Goal: Task Accomplishment & Management: Use online tool/utility

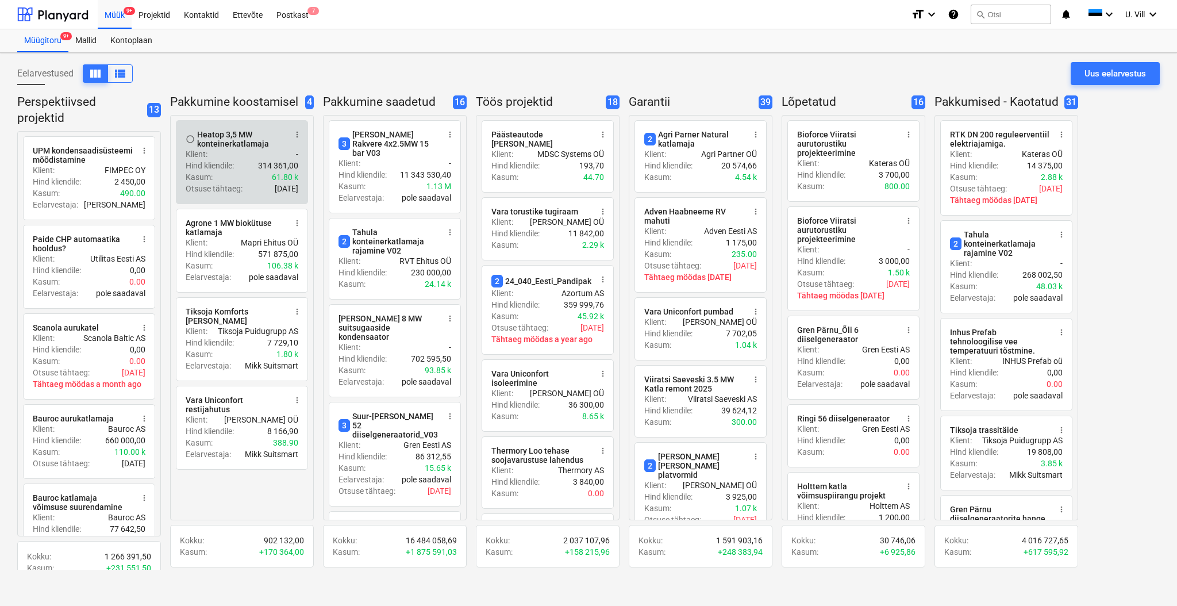
click at [269, 164] on p "314 361,00" at bounding box center [278, 165] width 40 height 11
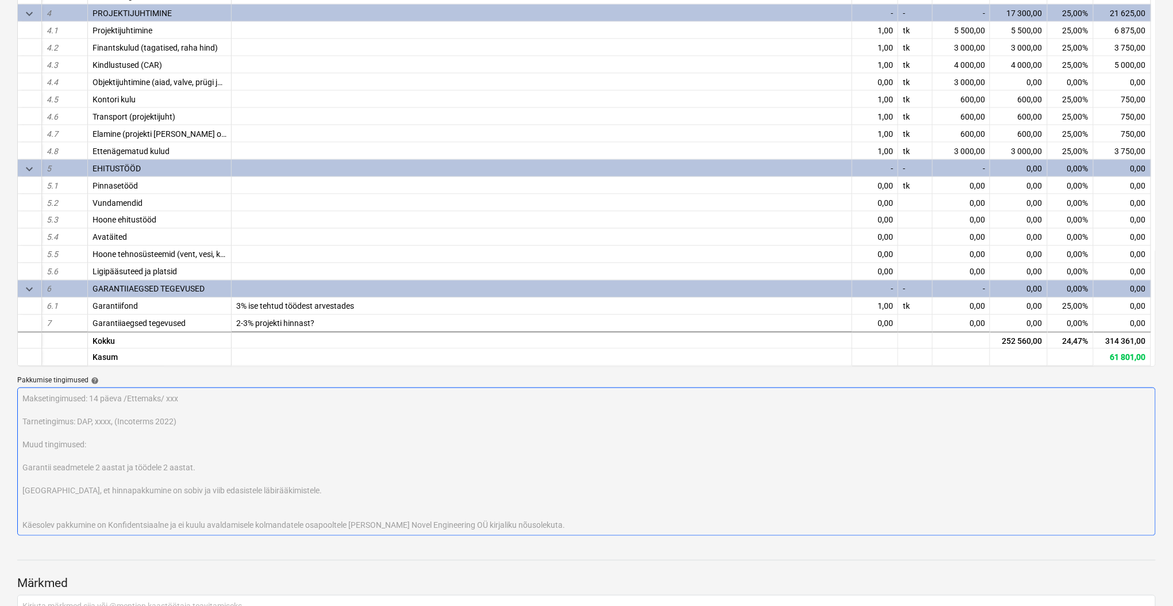
scroll to position [409, 0]
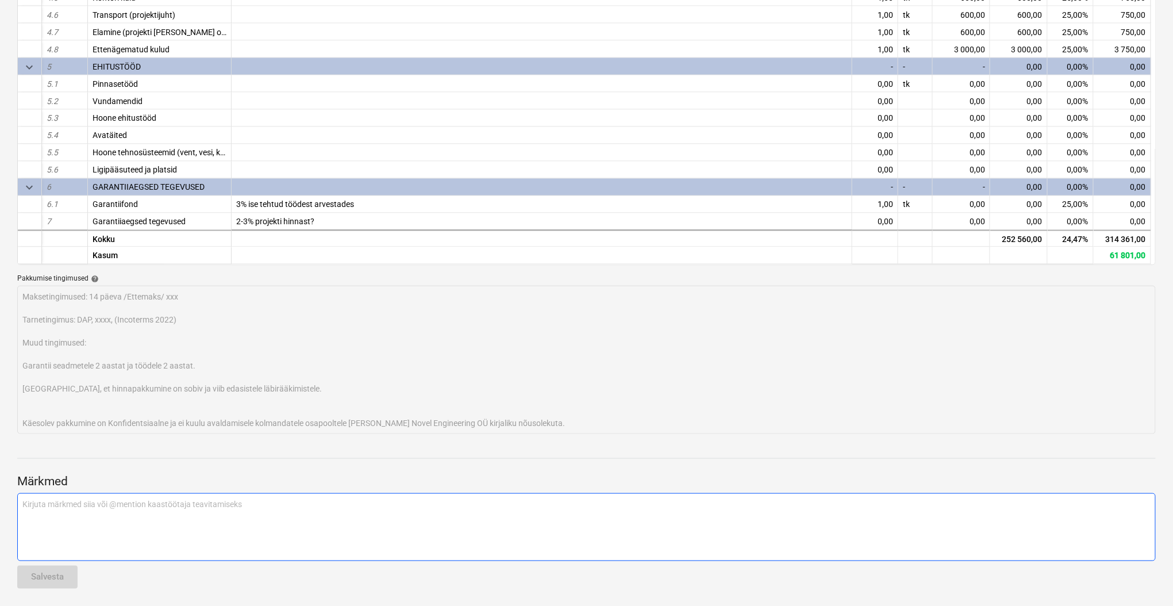
click at [245, 504] on p "Kirjuta märkmed siia või @mention kaastöötaja teavitamiseks ﻿" at bounding box center [586, 503] width 1128 height 11
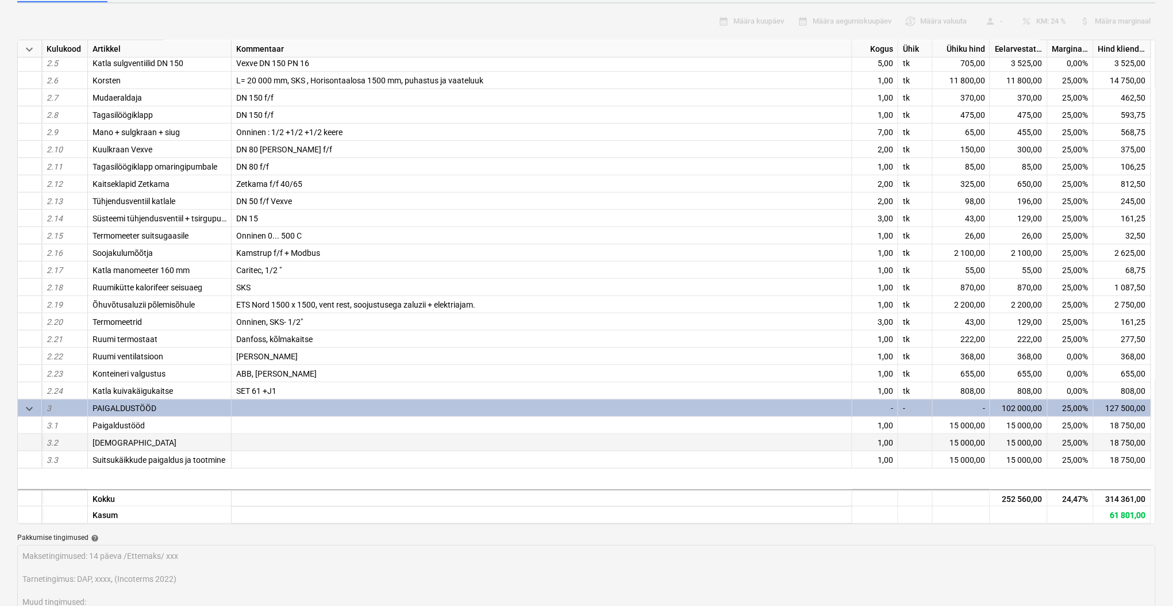
scroll to position [143, 0]
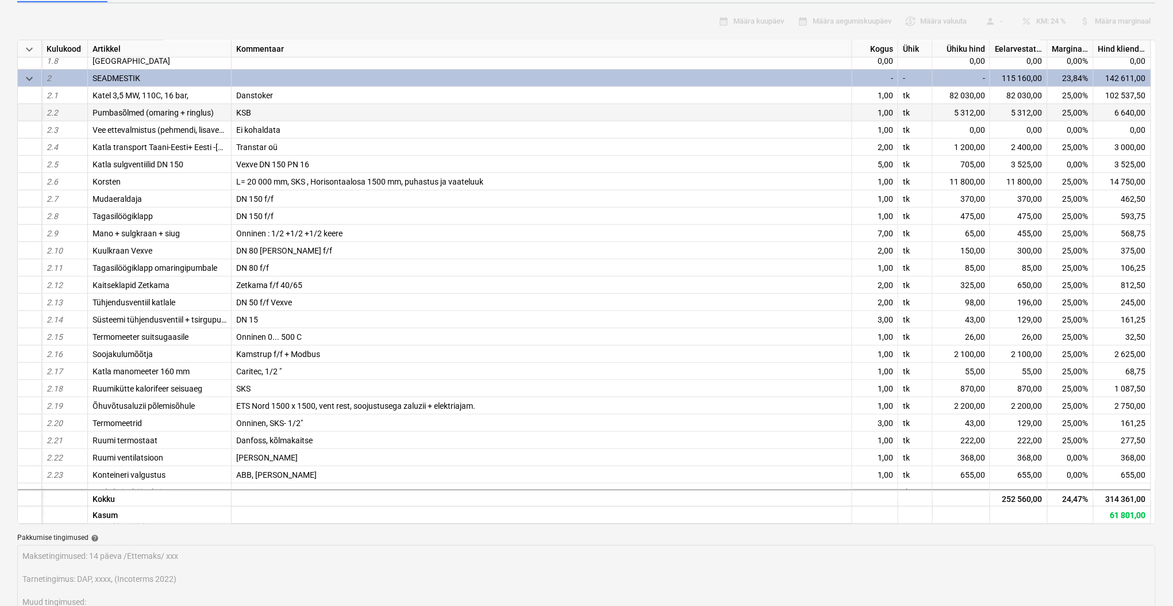
click at [254, 114] on div "KSB" at bounding box center [542, 112] width 621 height 17
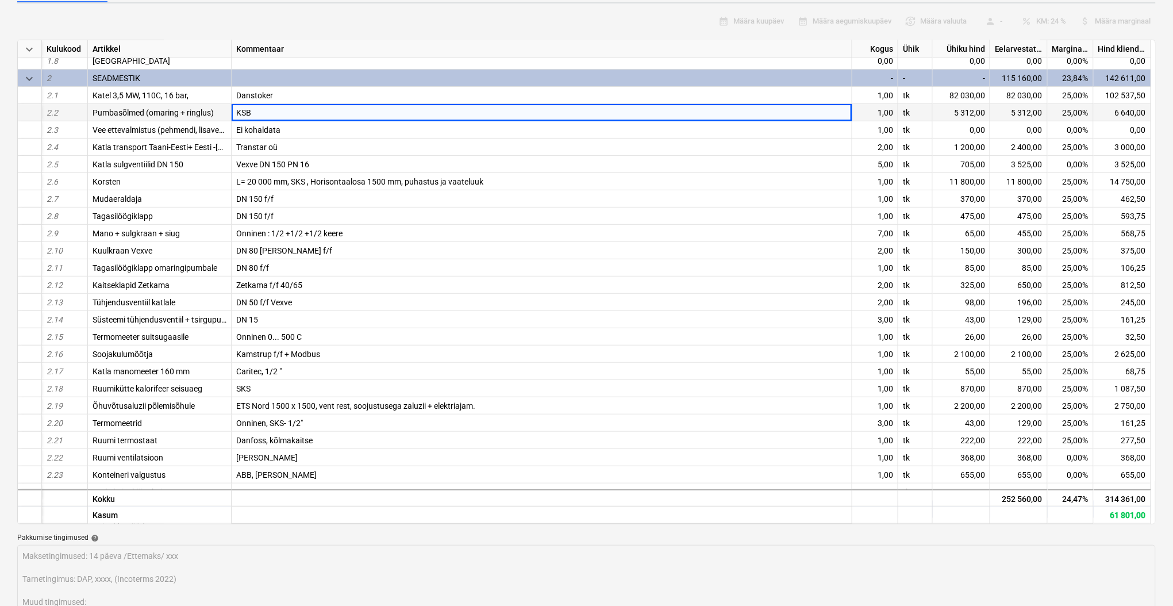
click at [261, 110] on div "KSB" at bounding box center [542, 112] width 621 height 17
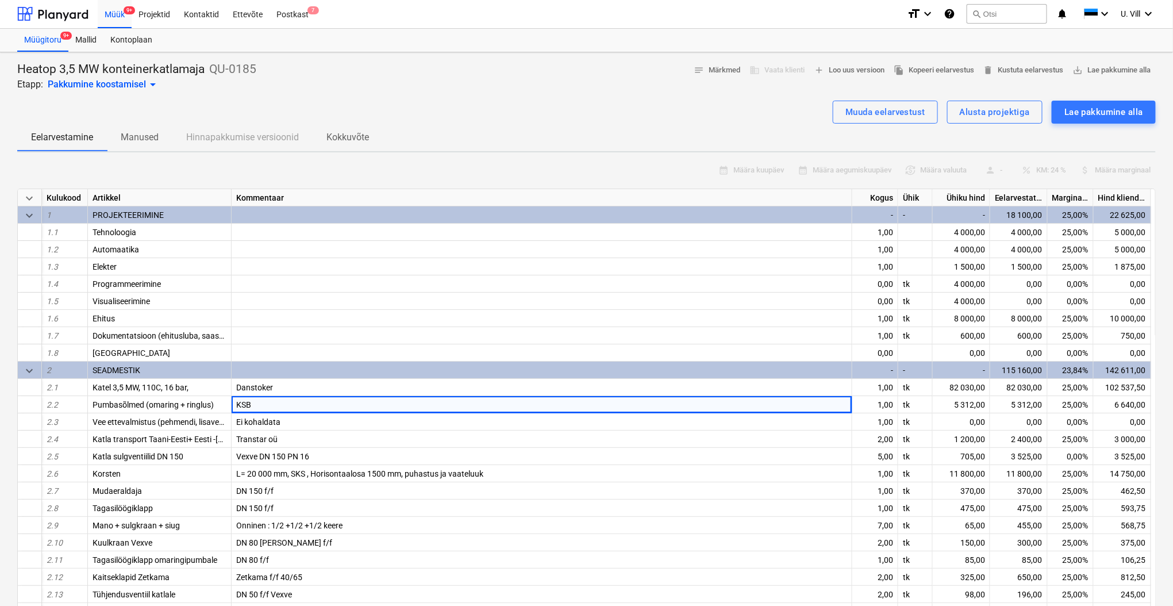
scroll to position [0, 0]
click at [908, 111] on div "Muuda eelarvestust" at bounding box center [886, 112] width 80 height 15
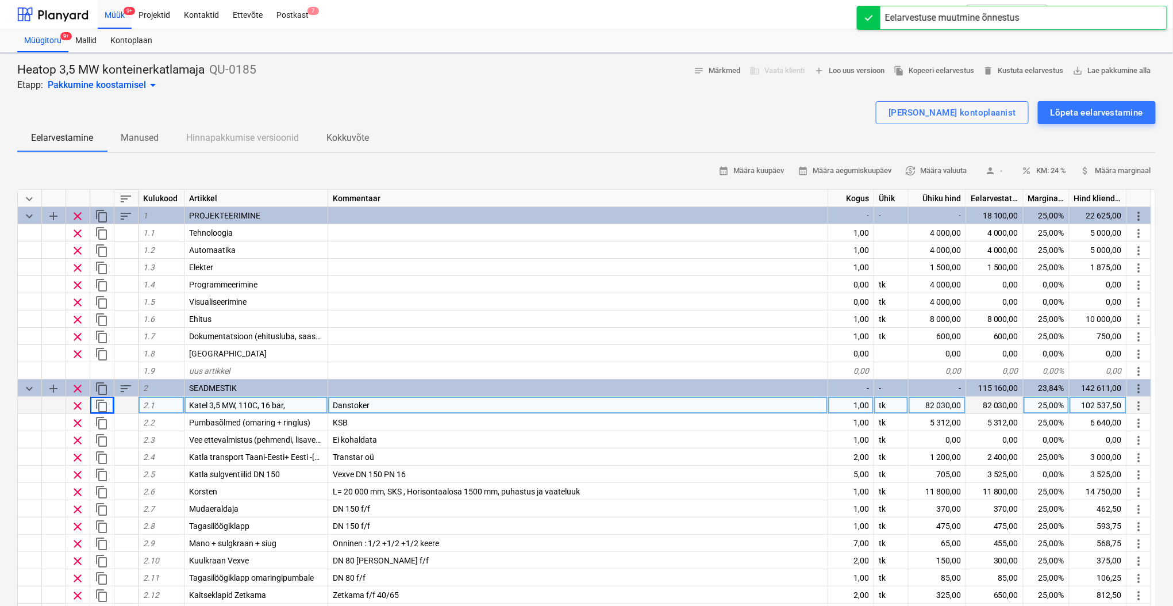
type textarea "x"
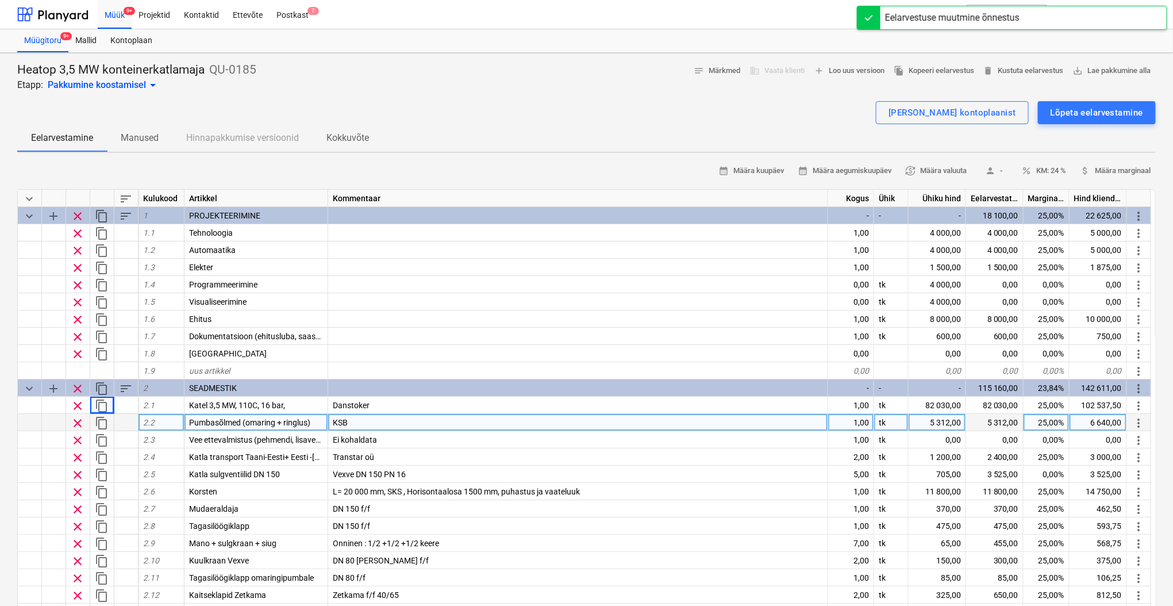
click at [351, 422] on div "KSB" at bounding box center [578, 422] width 500 height 17
click at [363, 420] on input "KSB" at bounding box center [577, 422] width 499 height 17
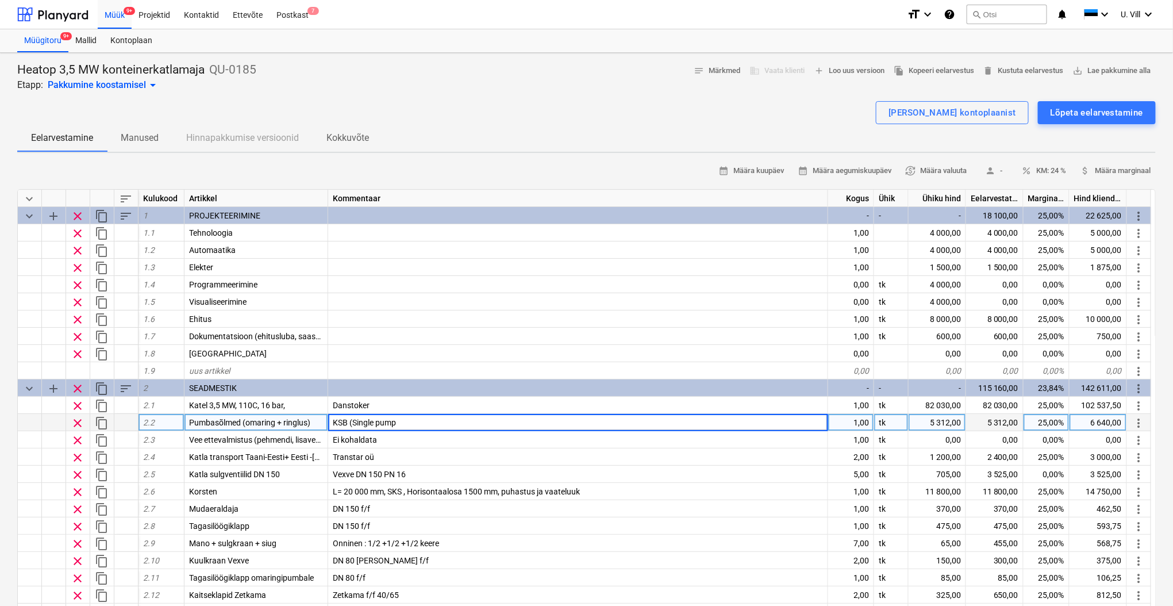
type input "KSB (Single pump)"
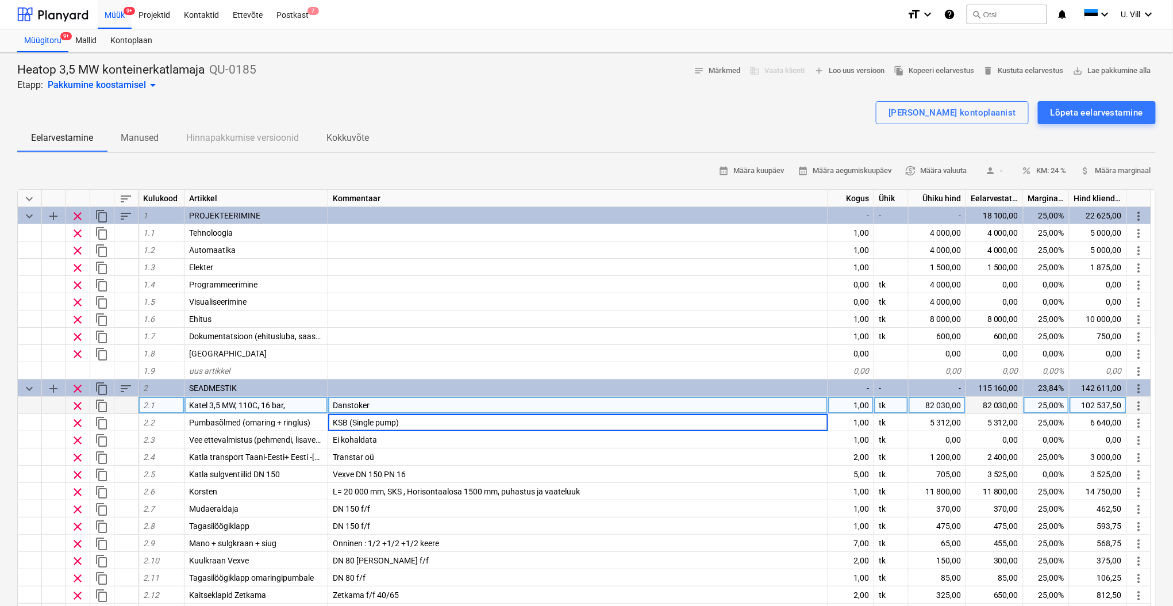
click at [372, 402] on div "Danstoker" at bounding box center [578, 405] width 500 height 17
type textarea "x"
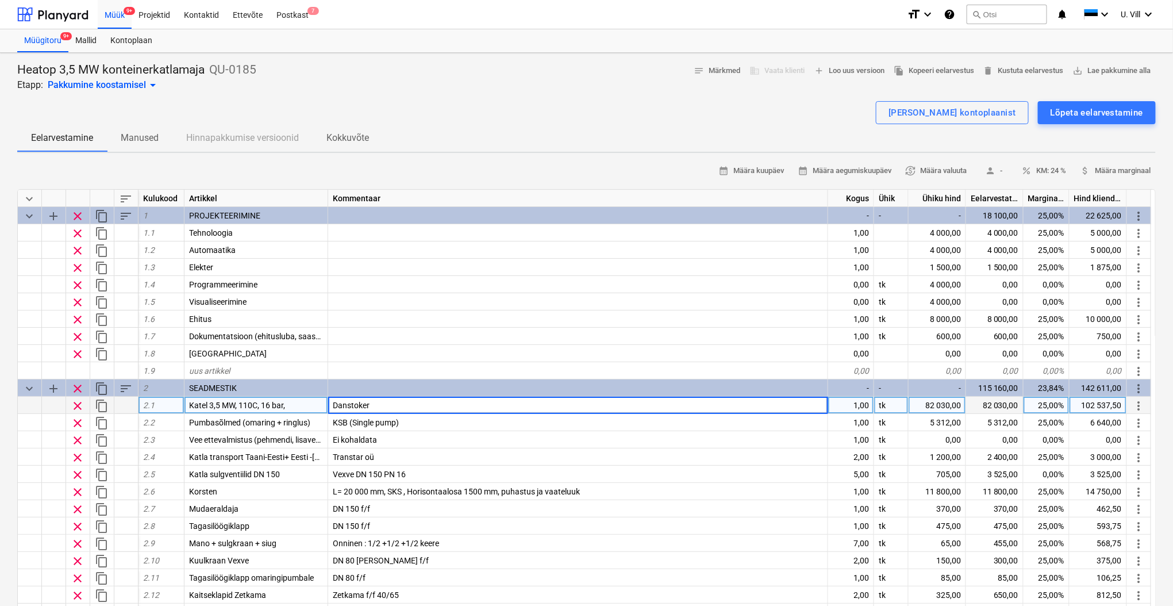
click at [374, 403] on input "Danstoker" at bounding box center [577, 405] width 499 height 17
type input "Danstoker,"
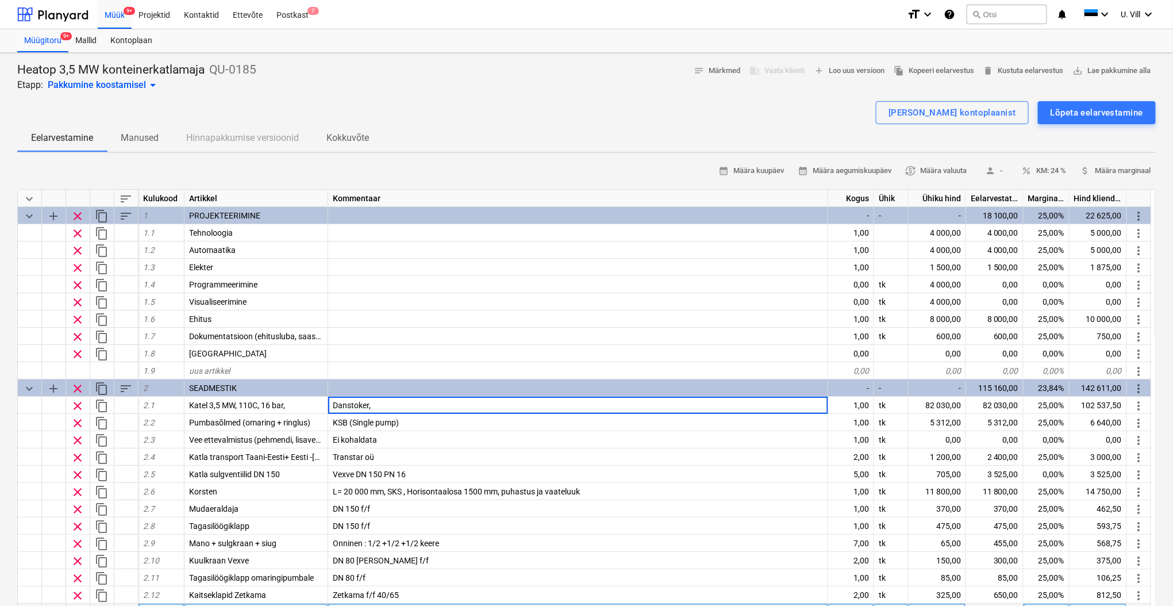
type textarea "x"
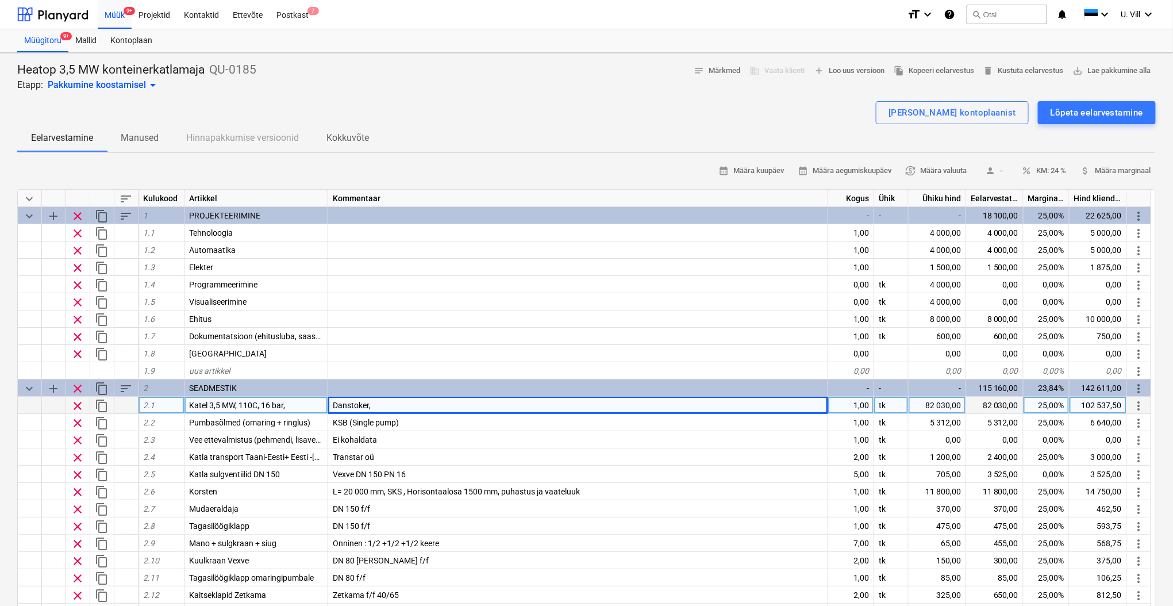
click at [374, 404] on div "Danstoker," at bounding box center [578, 405] width 500 height 17
click at [382, 402] on input "Danstoker," at bounding box center [577, 405] width 499 height 17
type input "Danstoker, DN 150/150"
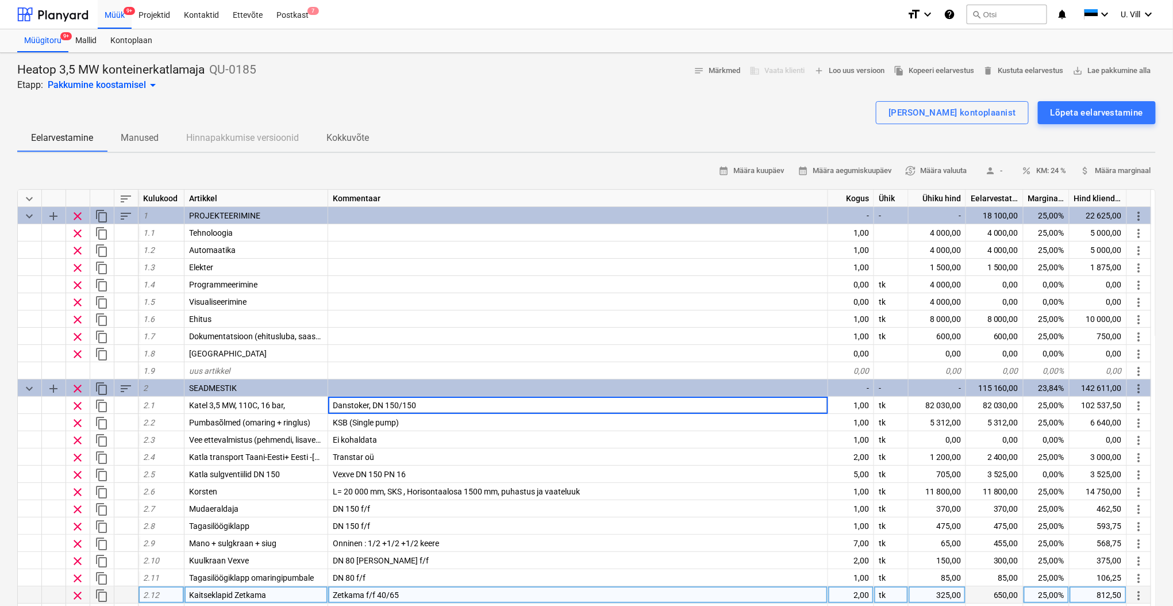
type textarea "x"
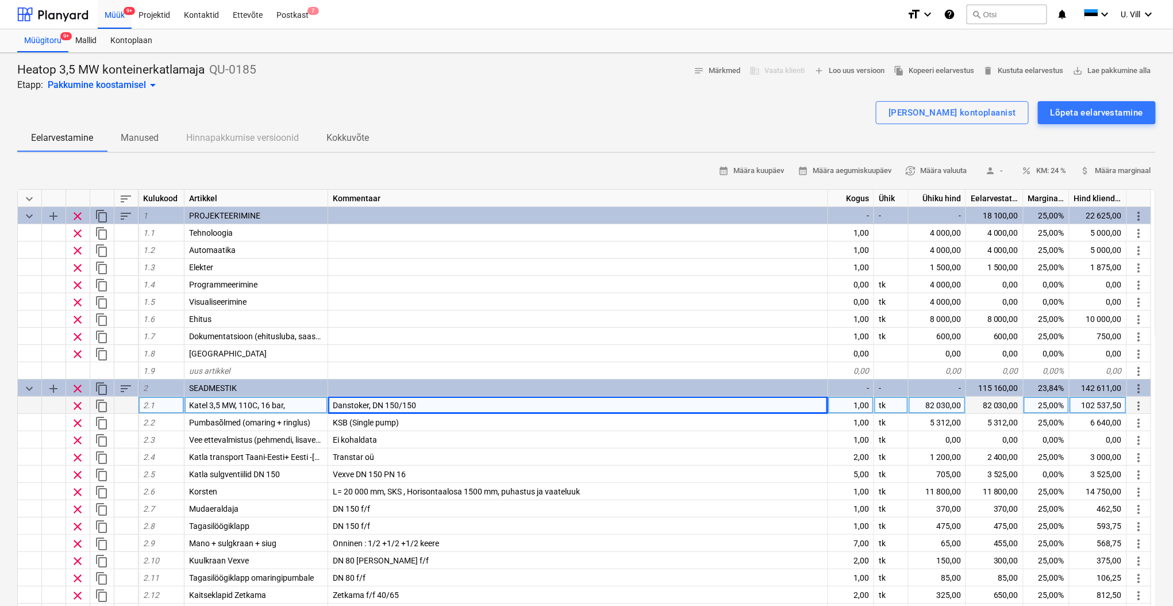
click at [443, 404] on div "Danstoker, DN 150/150" at bounding box center [578, 405] width 500 height 17
click at [432, 403] on input "Danstoker, DN 150/150" at bounding box center [577, 405] width 499 height 17
type input "Danstoker, DN 150/150.Stand-by heating is not needed"
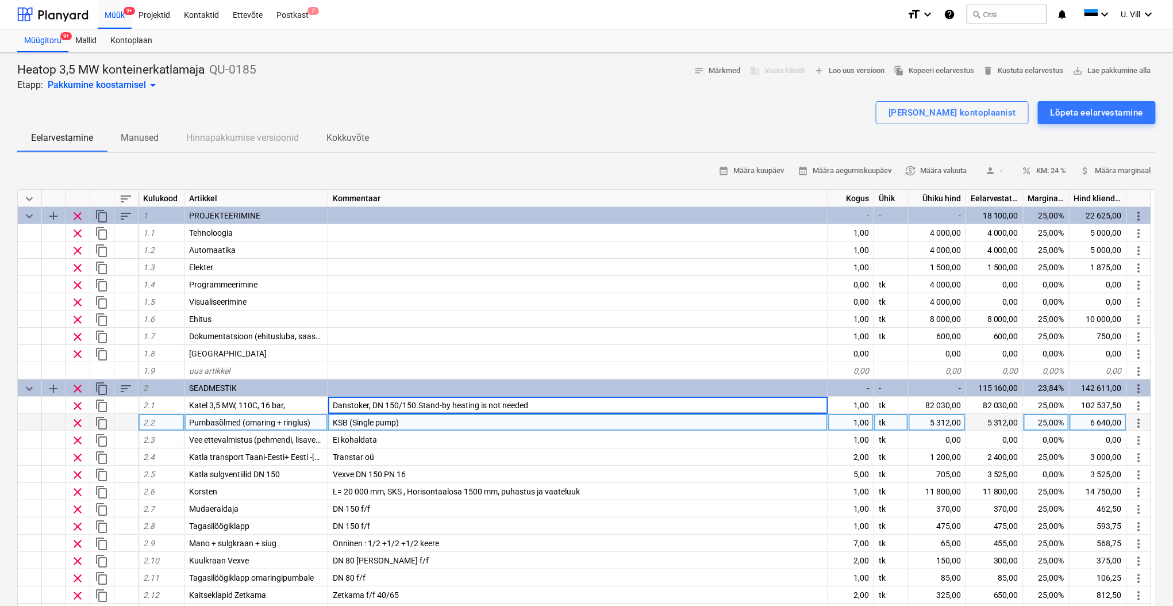
click at [408, 422] on div "KSB (Single pump)" at bounding box center [578, 422] width 500 height 17
type textarea "x"
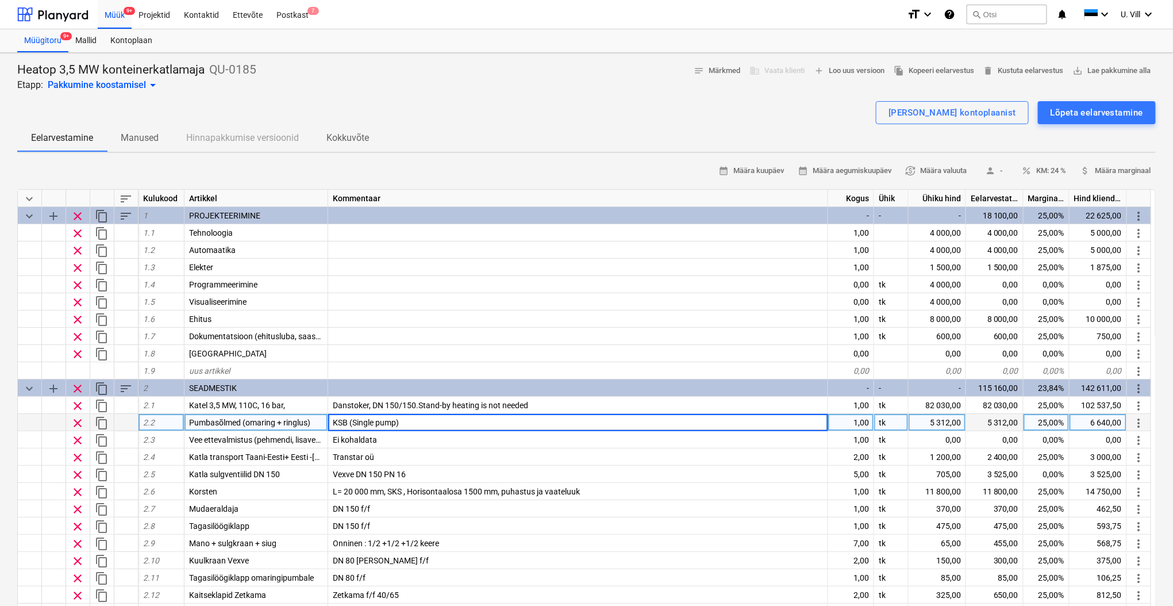
click at [409, 421] on input "KSB (Single pump)" at bounding box center [577, 422] width 499 height 17
type input "KSB (Single pump)11 KW; 4 KW boiler circulation"
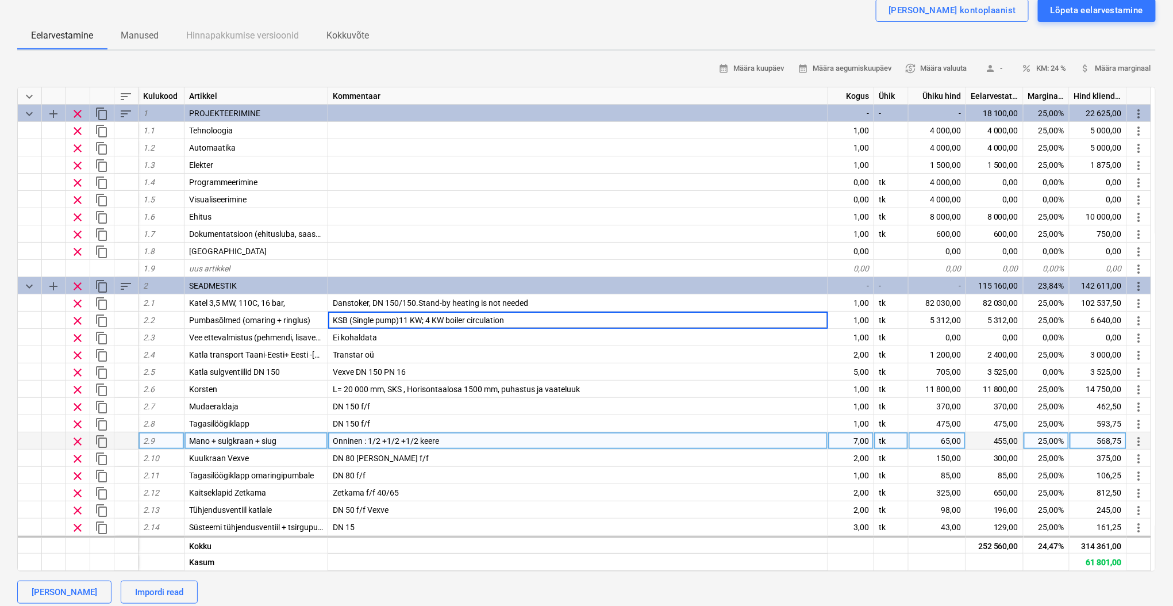
scroll to position [102, 0]
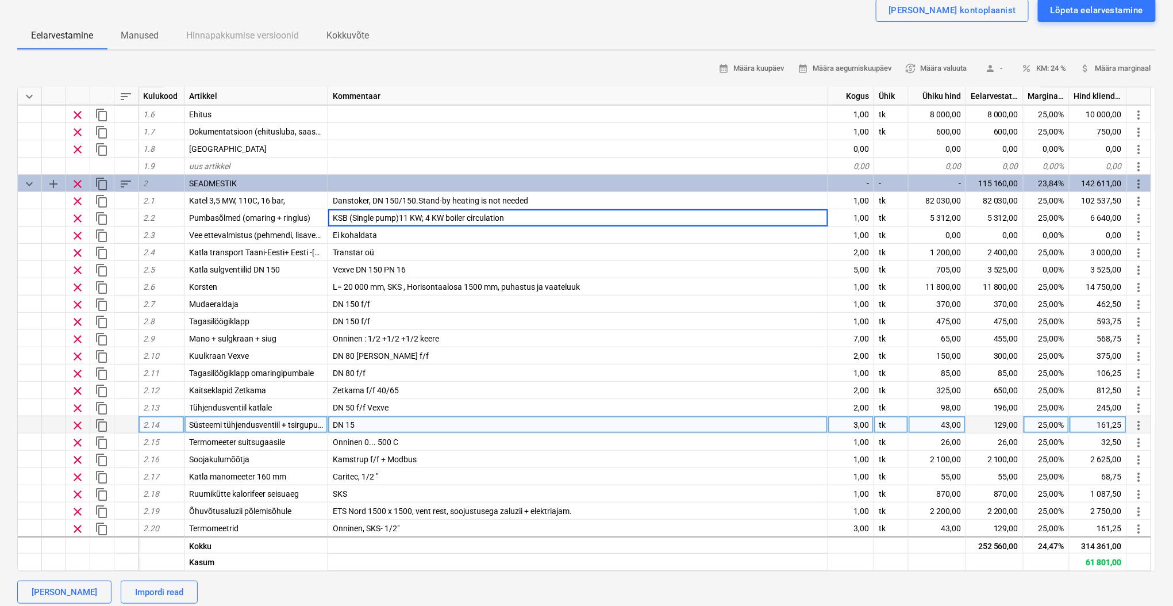
click at [331, 420] on div "DN 15" at bounding box center [578, 424] width 500 height 17
type textarea "x"
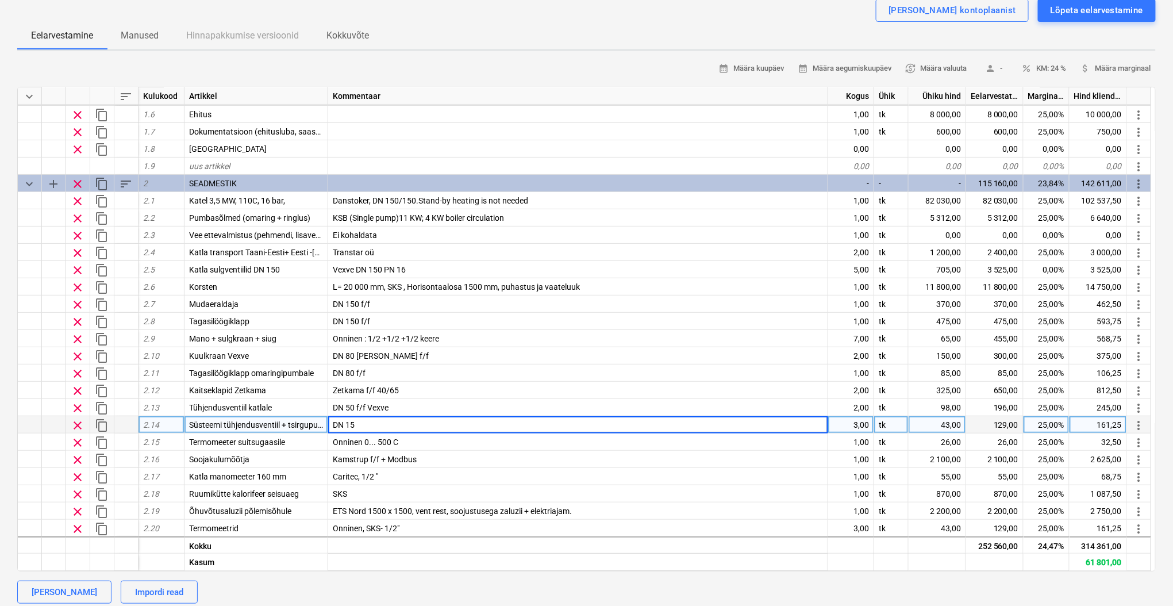
click at [335, 423] on input "DN 15" at bounding box center [577, 424] width 499 height 17
click at [331, 420] on input "DN 15" at bounding box center [577, 424] width 499 height 17
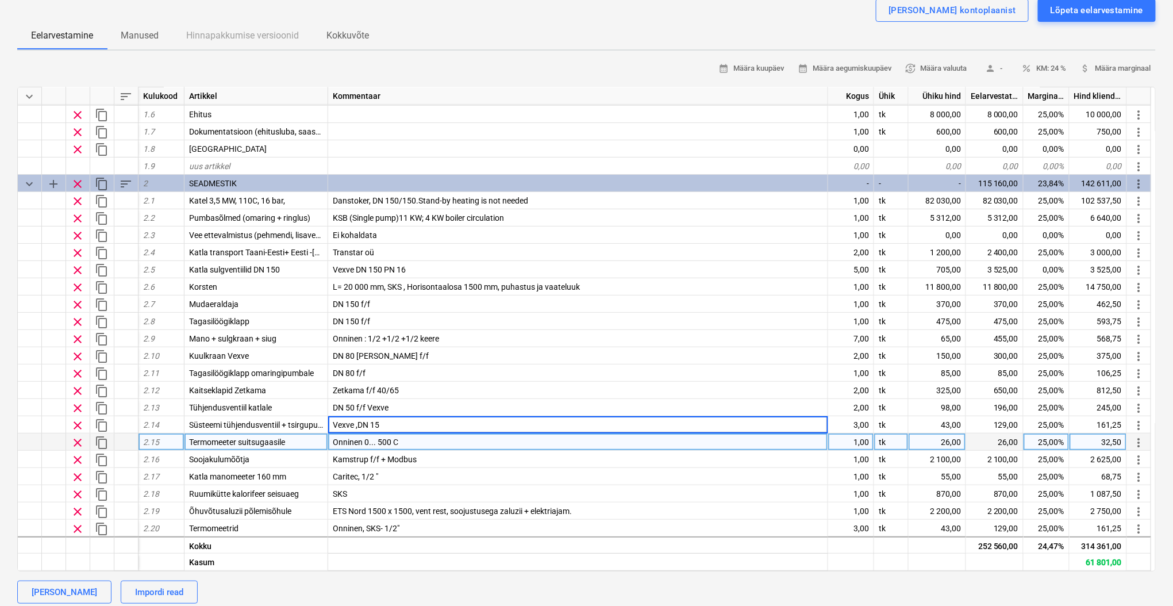
type input "Vexve , DN 15"
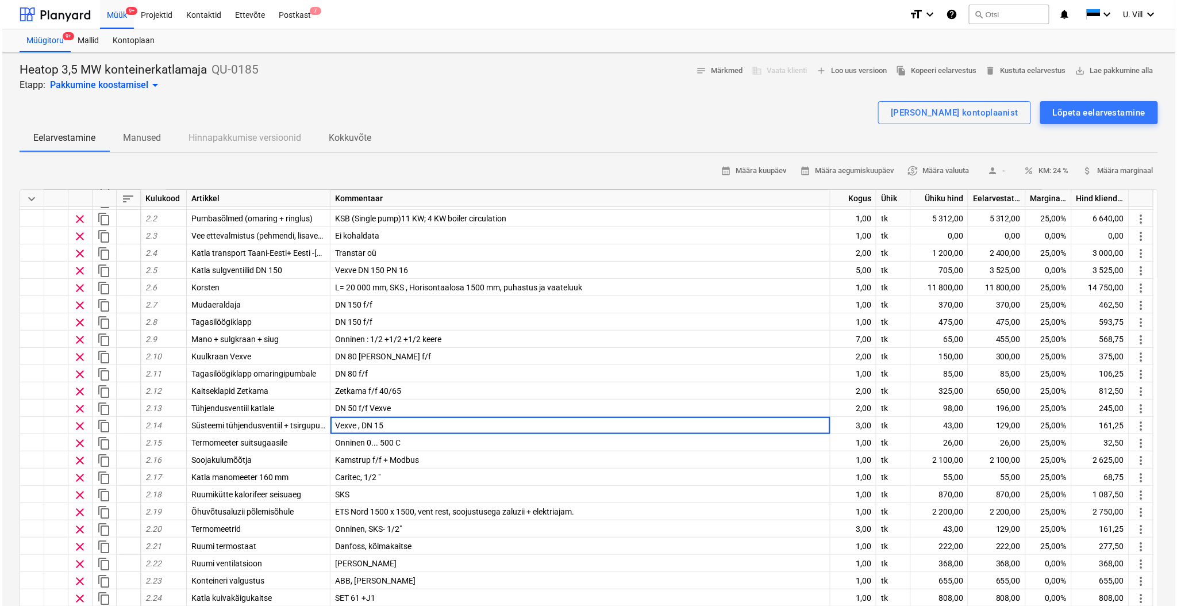
scroll to position [0, 0]
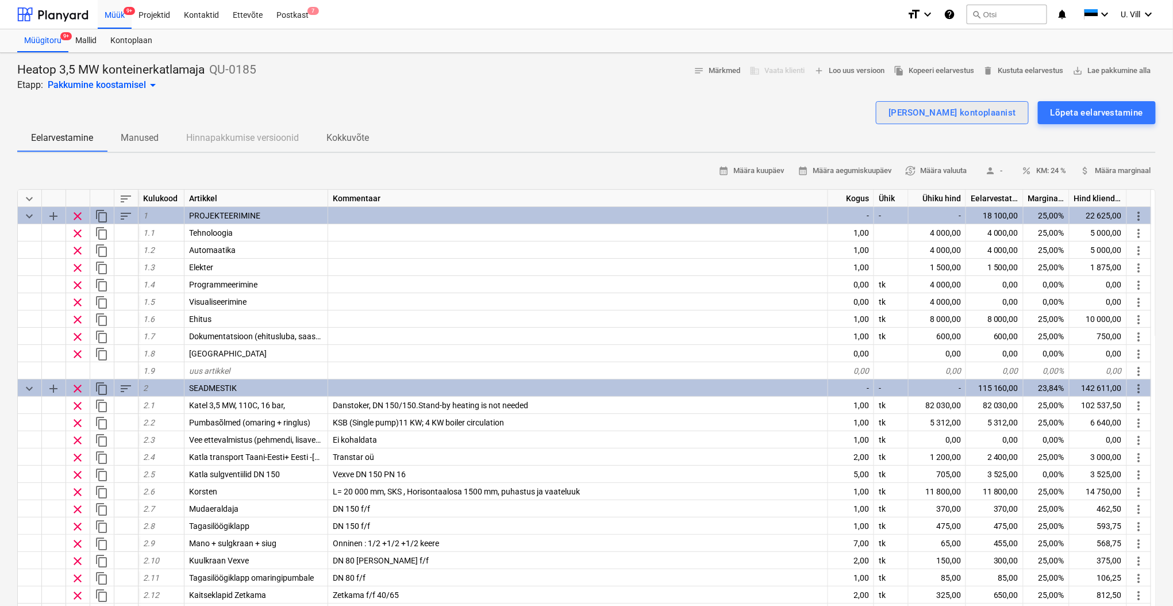
click at [954, 109] on div "[PERSON_NAME] kontoplaanist" at bounding box center [953, 112] width 128 height 15
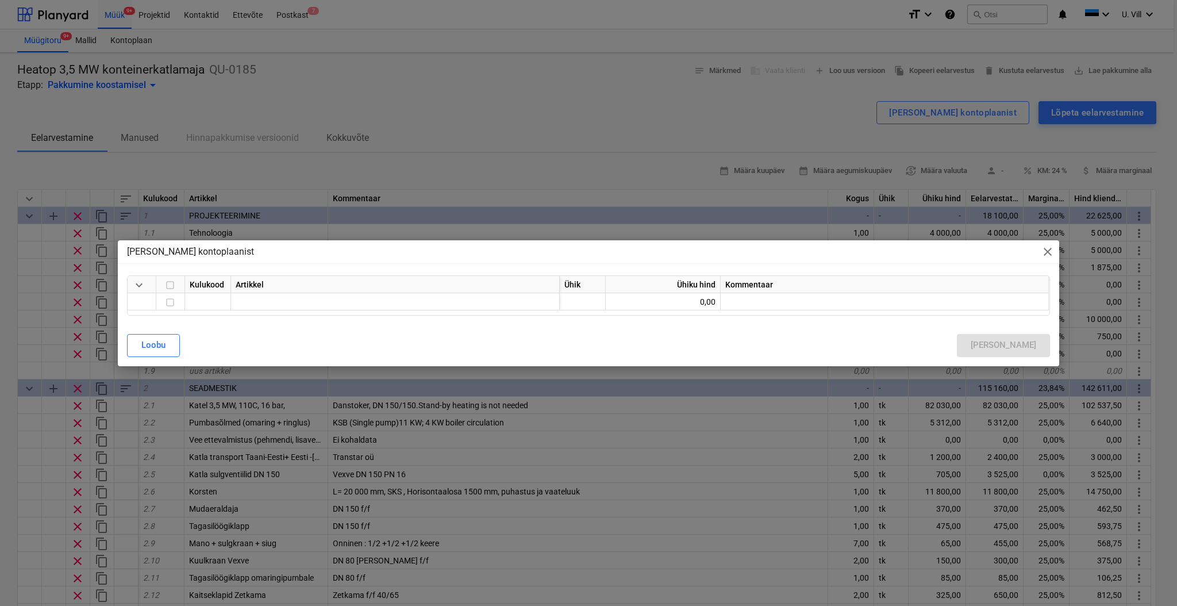
click at [1050, 248] on span "close" at bounding box center [1048, 252] width 14 height 14
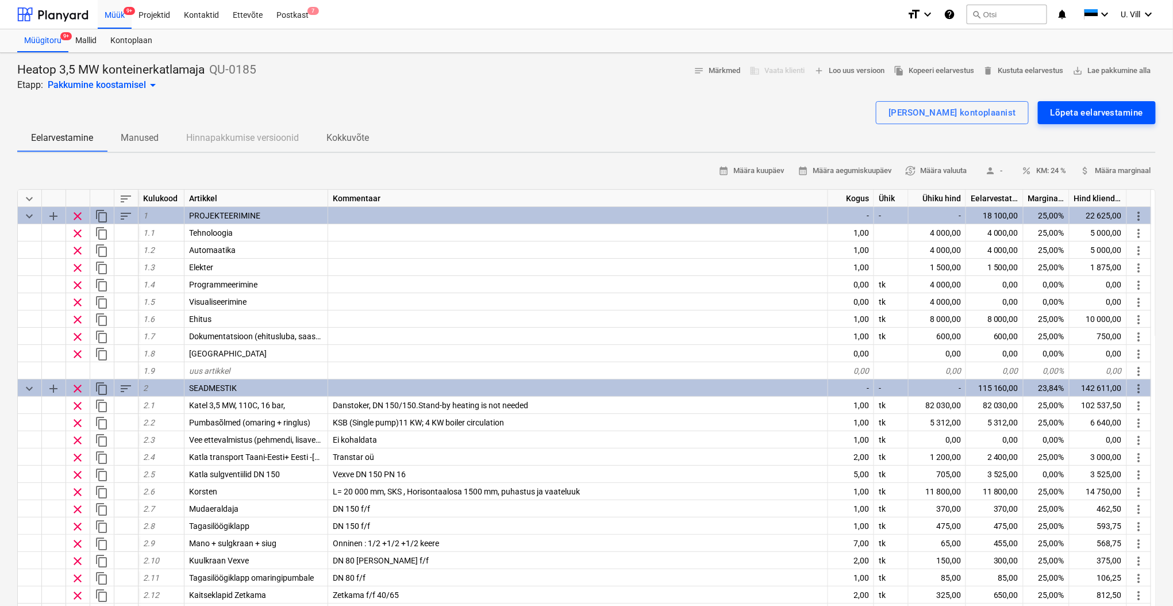
click at [1079, 110] on div "Lõpeta eelarvestamine" at bounding box center [1097, 112] width 93 height 15
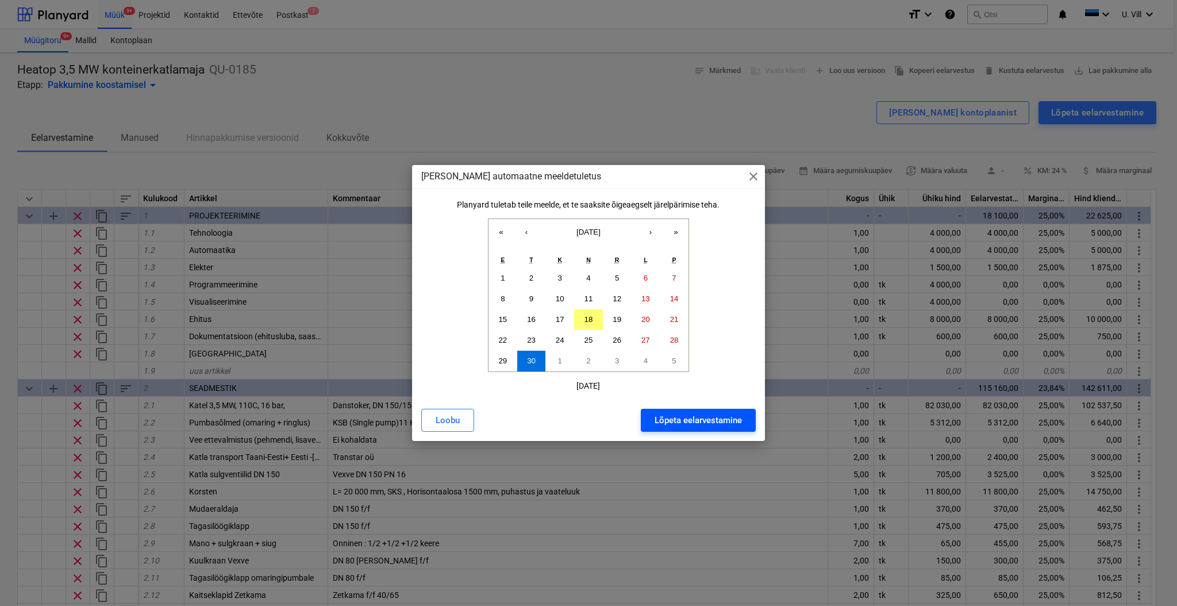
click at [699, 421] on div "Lõpeta eelarvestamine" at bounding box center [698, 420] width 87 height 15
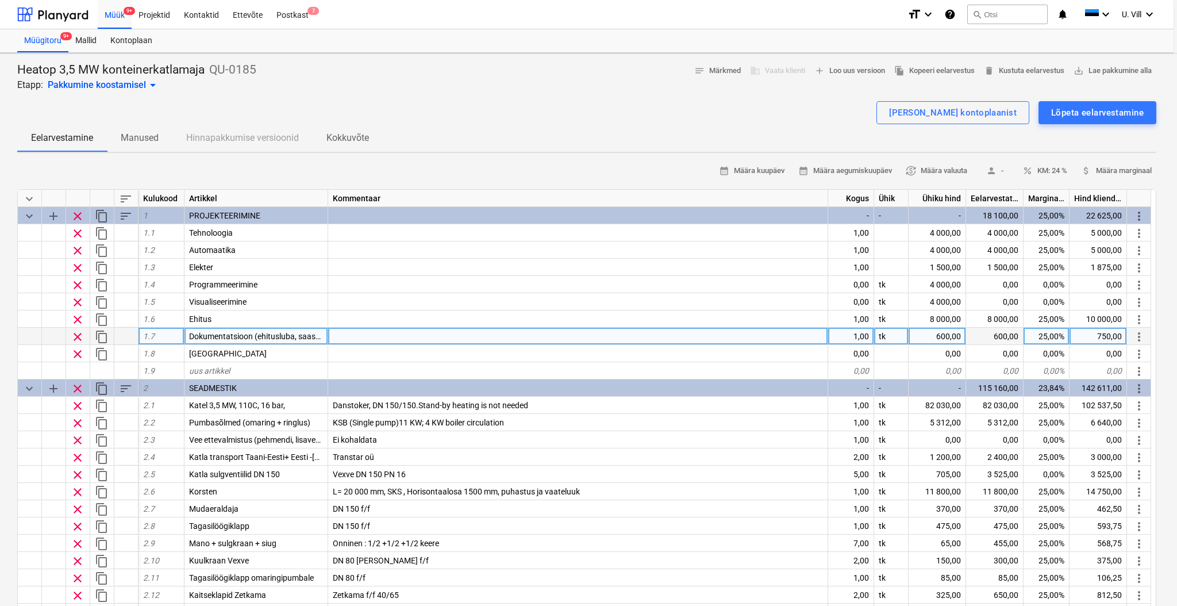
type textarea "x"
